Goal: Task Accomplishment & Management: Manage account settings

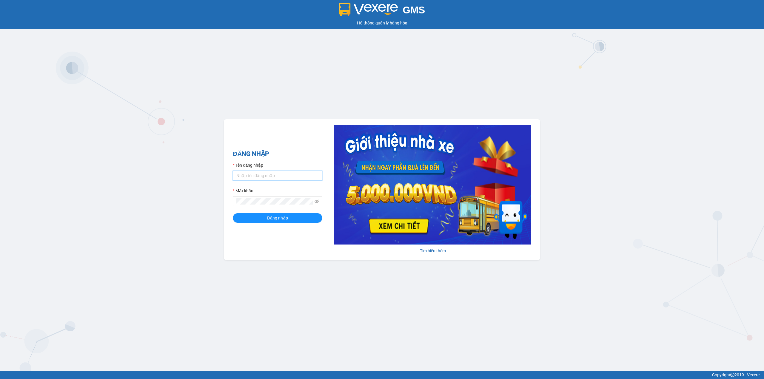
type input "tan.vinhquang"
click at [269, 172] on input "tan.vinhquang" at bounding box center [277, 176] width 89 height 10
click at [265, 175] on input "tan.vinhquang" at bounding box center [277, 176] width 89 height 10
click at [438, 206] on img at bounding box center [432, 184] width 197 height 119
click at [280, 222] on button "Đăng nhập" at bounding box center [277, 218] width 89 height 10
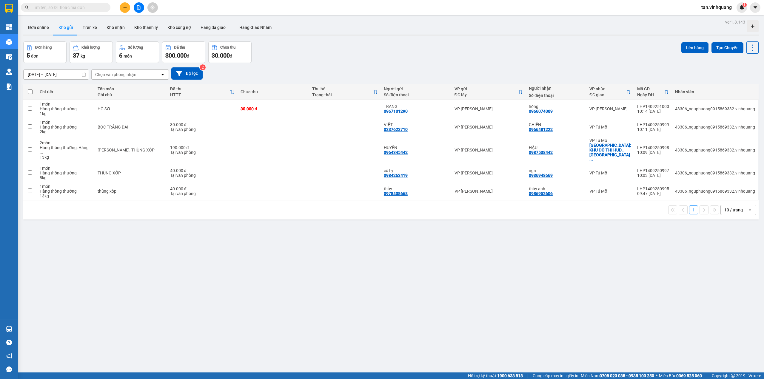
click at [64, 7] on input "text" at bounding box center [68, 7] width 70 height 7
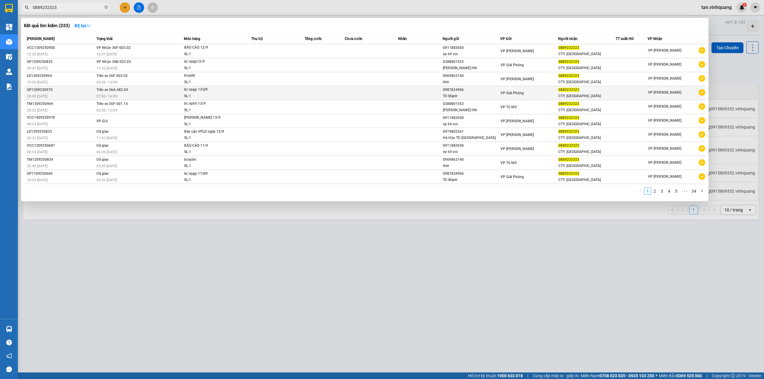
type input "0889232323"
click at [232, 93] on span "bc vpgp 13\09 SL: 1" at bounding box center [217, 92] width 67 height 13
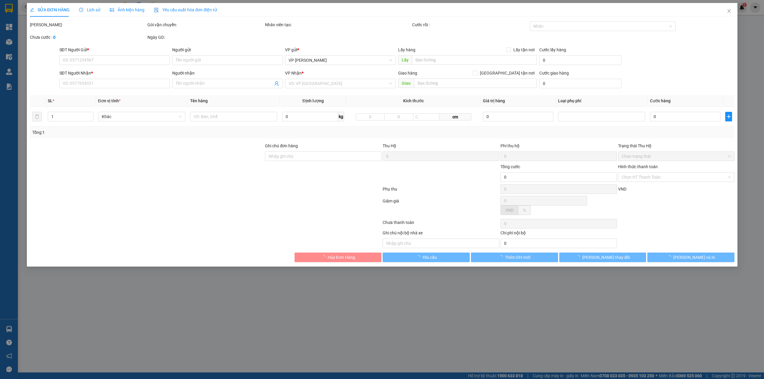
type input "0987834906"
type input "TĐ Mạnh"
type input "0889232323"
type input "CTY. VĨNH QUANG"
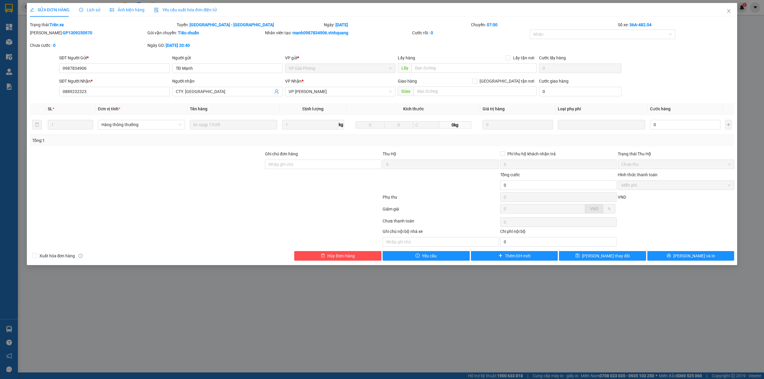
click at [457, 313] on div "SỬA ĐƠN HÀNG Lịch sử Ảnh kiện hàng Yêu cầu xuất hóa đơn điện tử Total Paid Fee …" at bounding box center [382, 189] width 764 height 379
click at [729, 9] on icon "close" at bounding box center [728, 11] width 5 height 5
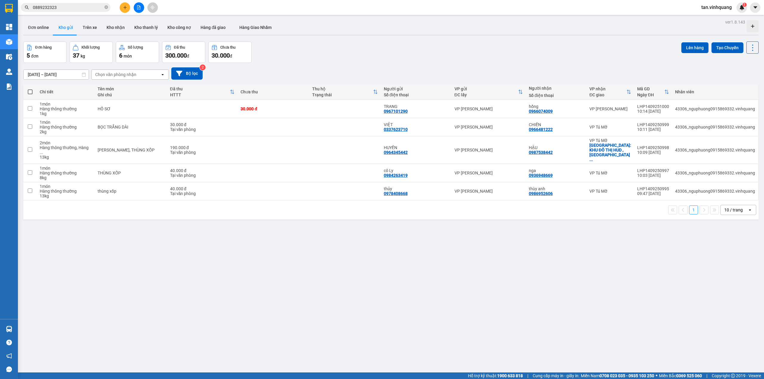
click at [60, 4] on input "0889232323" at bounding box center [68, 7] width 70 height 7
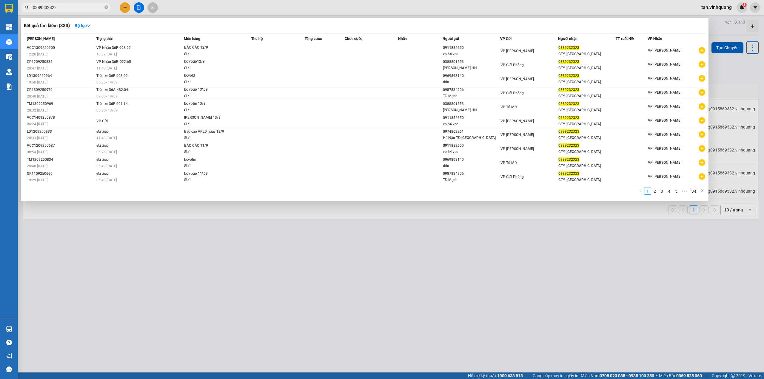
click at [81, 10] on input "0889232323" at bounding box center [68, 7] width 70 height 7
click at [150, 138] on div "11:43 - 13/09" at bounding box center [139, 138] width 87 height 7
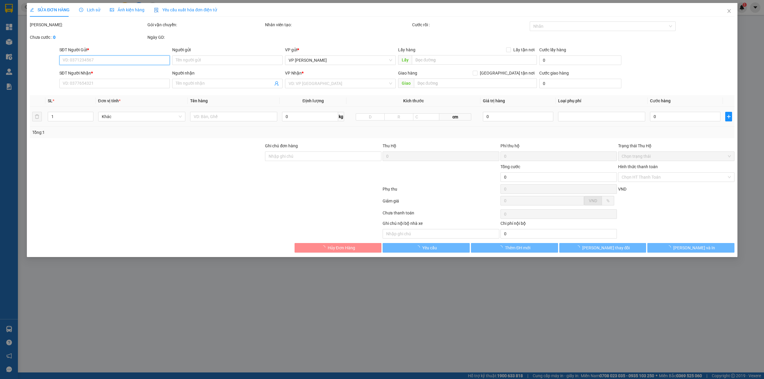
type input "0974802261"
type input "Hà Hậu TĐ Hà Nội"
type input "0889232323"
type input "CTY. VĨNH QUANG"
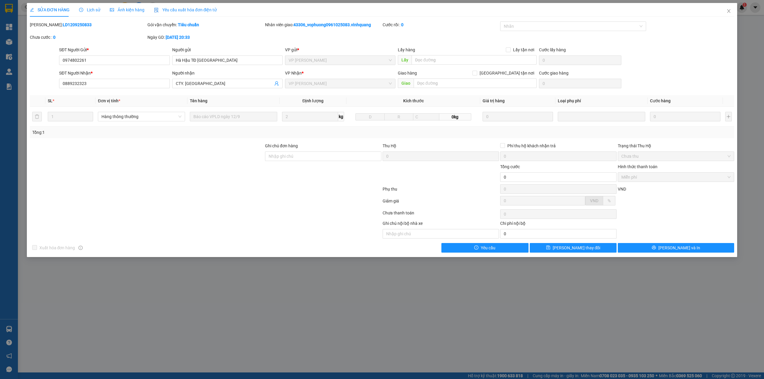
drag, startPoint x: 167, startPoint y: 37, endPoint x: 218, endPoint y: 38, distance: 51.0
click at [218, 38] on div "Ngày GD: 12-09-2025 lúc 20:33" at bounding box center [205, 37] width 116 height 7
click at [250, 310] on div "SỬA ĐƠN HÀNG Lịch sử Ảnh kiện hàng Yêu cầu xuất hóa đơn điện tử Total Paid Fee …" at bounding box center [382, 189] width 764 height 379
click at [729, 10] on icon "close" at bounding box center [728, 11] width 5 height 5
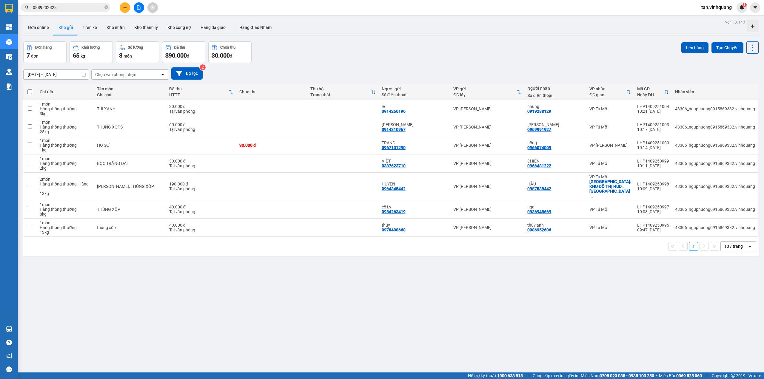
click at [80, 6] on input "0889232323" at bounding box center [68, 7] width 70 height 7
